Goal: Information Seeking & Learning: Find specific fact

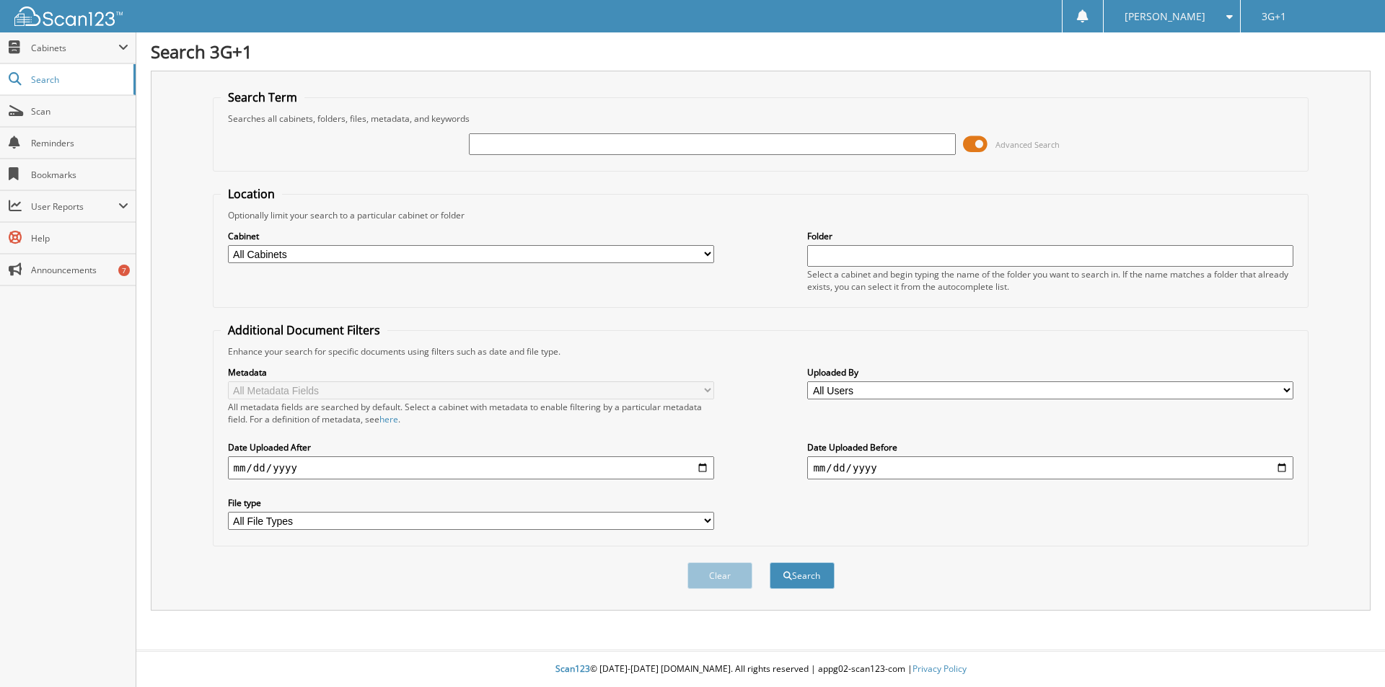
click at [767, 146] on input "text" at bounding box center [712, 144] width 486 height 22
type input "34044"
click at [770, 563] on button "Search" at bounding box center [802, 576] width 65 height 27
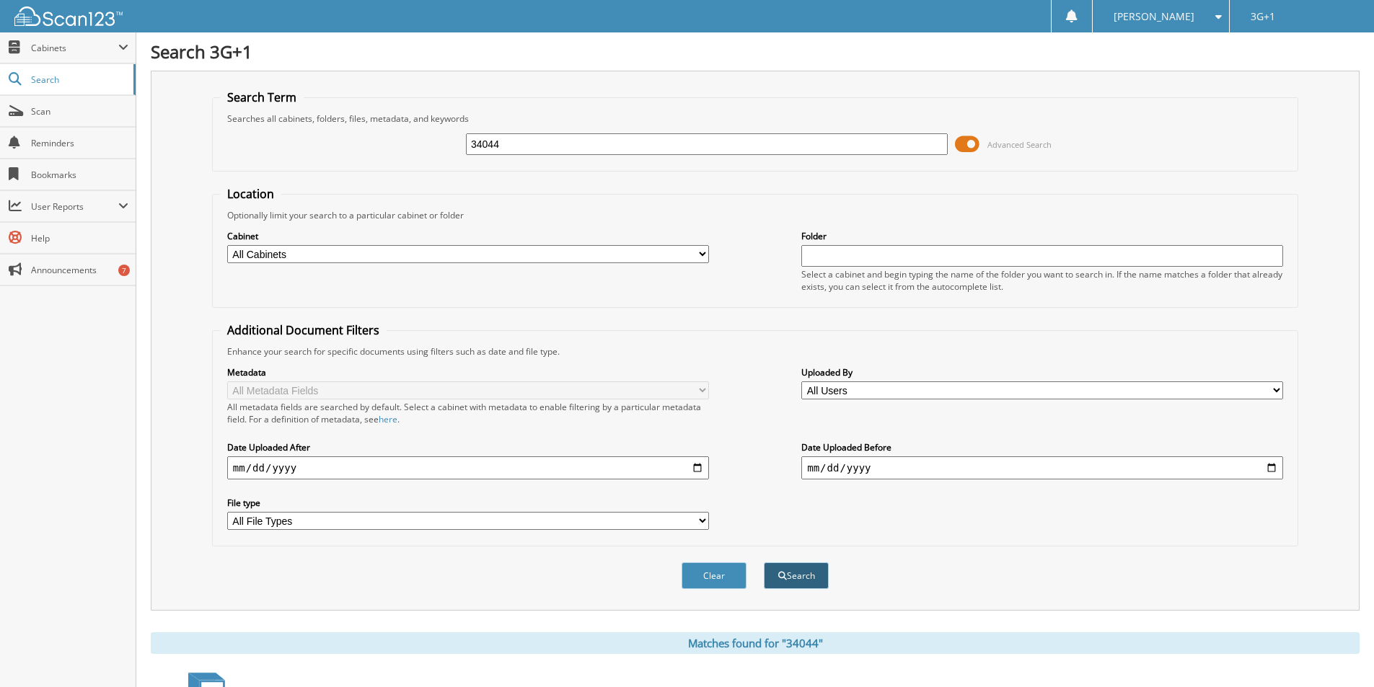
click at [785, 574] on span "submit" at bounding box center [782, 576] width 9 height 9
click at [812, 581] on button "Search" at bounding box center [796, 576] width 65 height 27
drag, startPoint x: 544, startPoint y: 144, endPoint x: 257, endPoint y: 90, distance: 292.0
click at [257, 90] on fieldset "Search Term Searches all cabinets, folders, files, metadata, and keywords 34044…" at bounding box center [755, 130] width 1086 height 82
type input "34044"
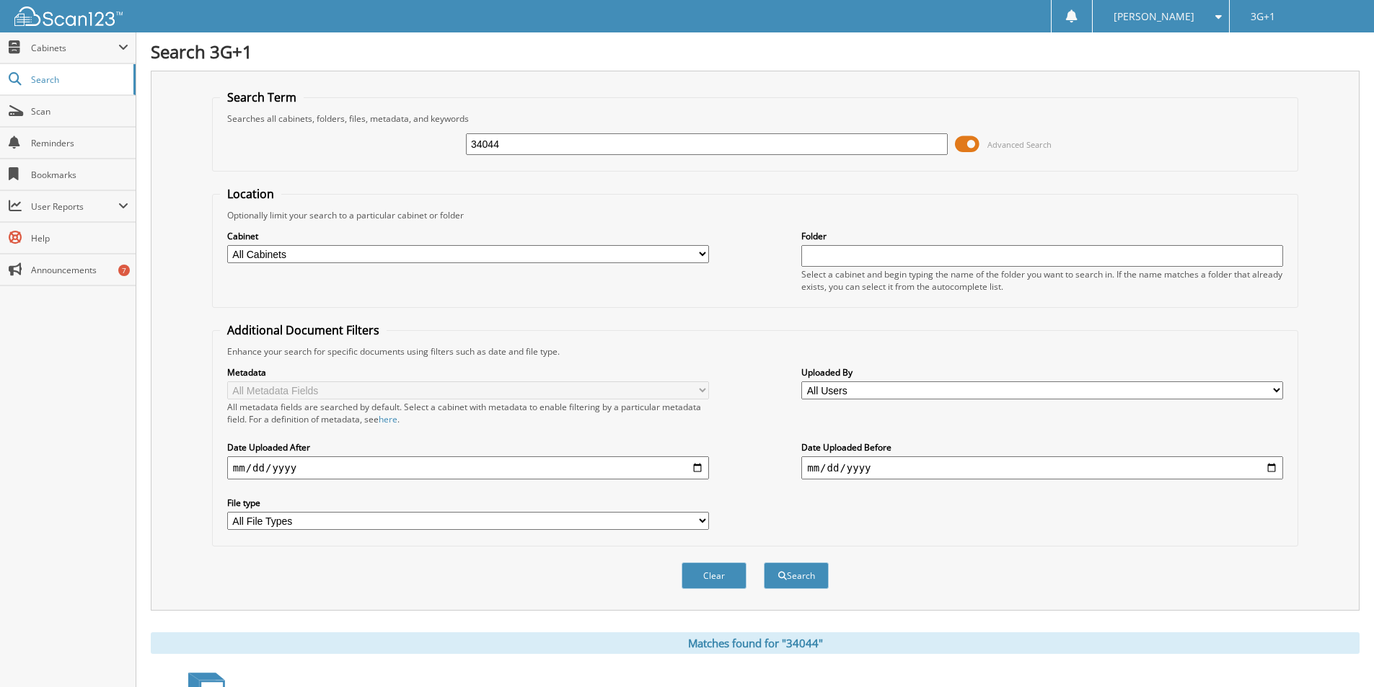
click at [764, 563] on button "Search" at bounding box center [796, 576] width 65 height 27
drag, startPoint x: 800, startPoint y: 560, endPoint x: 808, endPoint y: 566, distance: 10.4
click at [808, 566] on div "Clear Search" at bounding box center [755, 576] width 1086 height 58
click at [808, 569] on button "Search" at bounding box center [796, 576] width 65 height 27
